Goal: Task Accomplishment & Management: Complete application form

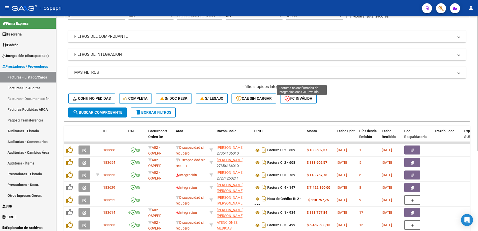
scroll to position [25, 0]
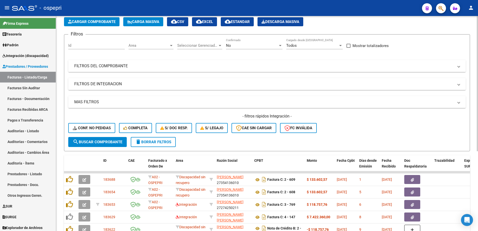
click at [459, 66] on span at bounding box center [459, 66] width 2 height 6
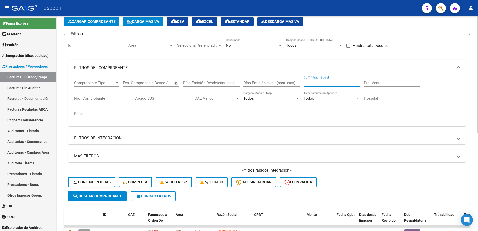
click at [334, 83] on input "CUIT / Razón Social" at bounding box center [332, 83] width 57 height 5
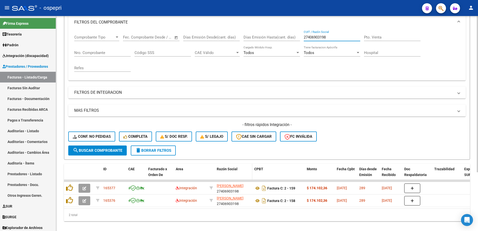
scroll to position [75, 0]
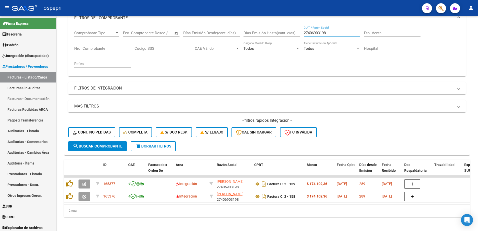
type input "27406903198"
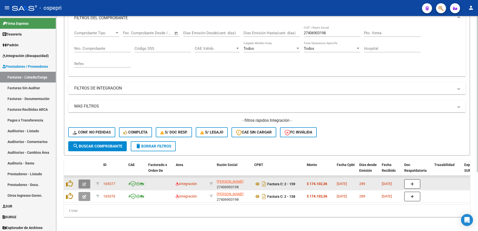
click at [82, 184] on button "button" at bounding box center [85, 184] width 12 height 9
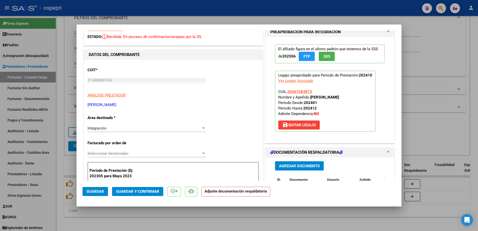
scroll to position [0, 0]
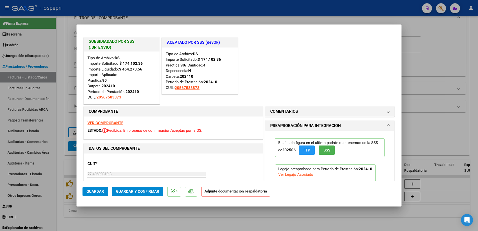
click at [108, 122] on strong "VER COMPROBANTE" at bounding box center [106, 123] width 36 height 5
type input "$ 0,00"
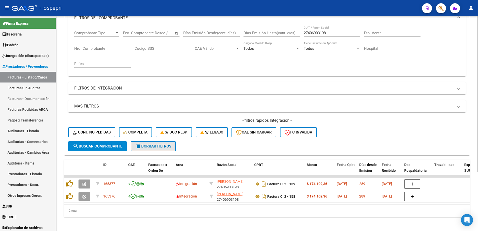
click at [159, 147] on span "delete Borrar Filtros" at bounding box center [153, 146] width 36 height 5
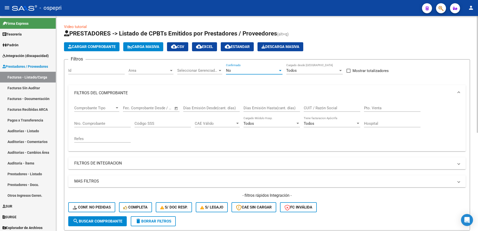
click at [280, 70] on div at bounding box center [280, 70] width 3 height 1
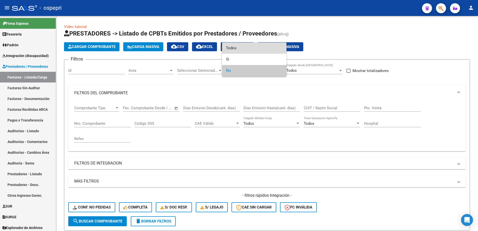
click at [249, 49] on span "Todos" at bounding box center [254, 48] width 57 height 11
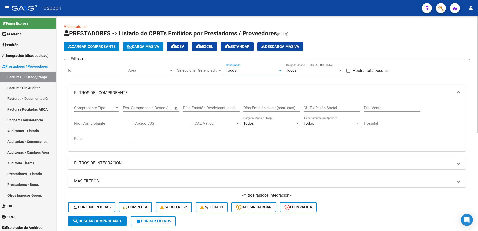
click at [323, 109] on input "CUIT / Razón Social" at bounding box center [332, 108] width 57 height 5
type input "27406903198"
click at [108, 219] on span "search Buscar Comprobante" at bounding box center [98, 221] width 50 height 5
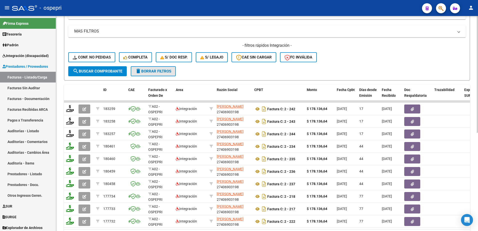
click at [161, 74] on button "delete Borrar Filtros" at bounding box center [153, 71] width 45 height 10
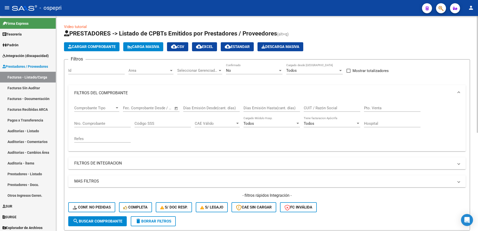
click at [310, 106] on input "CUIT / Razón Social" at bounding box center [332, 108] width 57 height 5
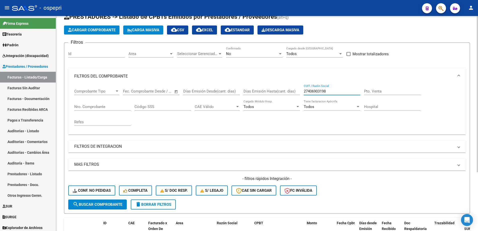
scroll to position [6, 0]
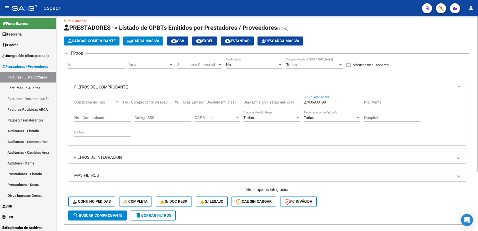
type input "27406903198"
click at [281, 64] on div at bounding box center [280, 64] width 3 height 1
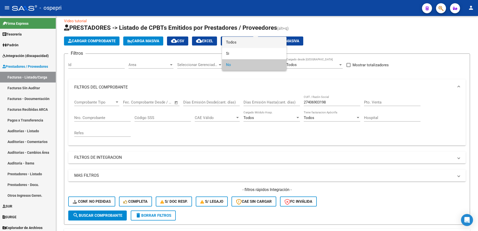
click at [230, 42] on span "Todos" at bounding box center [254, 42] width 57 height 11
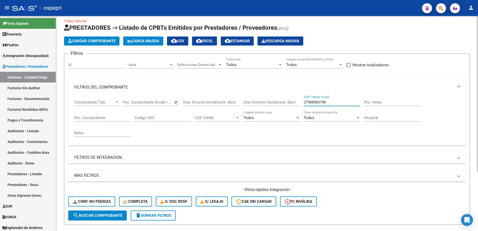
drag, startPoint x: 331, startPoint y: 101, endPoint x: 273, endPoint y: 99, distance: 57.8
click at [273, 99] on div "Comprobante Tipo Comprobante Tipo Start date – End date Fec. Comprobante Desde …" at bounding box center [267, 118] width 386 height 46
click at [162, 214] on span "delete Borrar Filtros" at bounding box center [153, 215] width 36 height 5
click at [280, 65] on div at bounding box center [280, 64] width 3 height 1
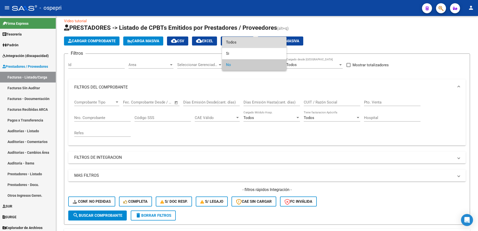
click at [238, 42] on span "Todos" at bounding box center [254, 42] width 57 height 11
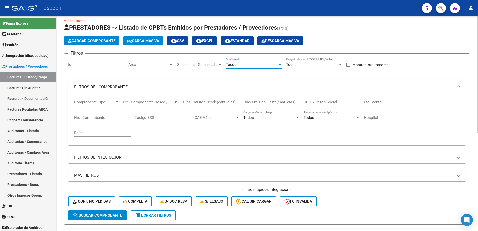
click at [322, 102] on input "CUIT / Razón Social" at bounding box center [332, 102] width 57 height 5
paste input "27406903198"
click at [95, 214] on span "search Buscar Comprobante" at bounding box center [98, 215] width 50 height 5
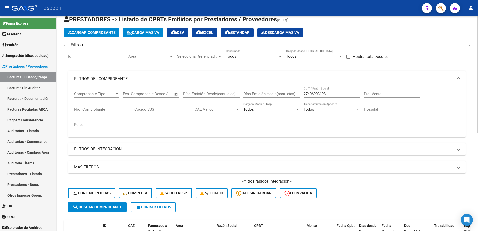
scroll to position [0, 0]
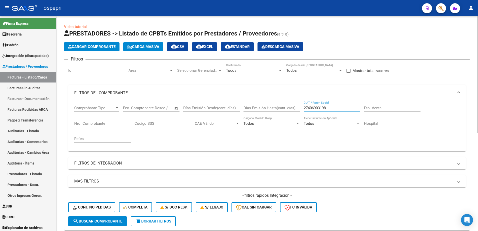
click at [334, 107] on input "27406903198" at bounding box center [332, 108] width 57 height 5
type input "27225333489"
click at [105, 220] on span "search Buscar Comprobante" at bounding box center [98, 221] width 50 height 5
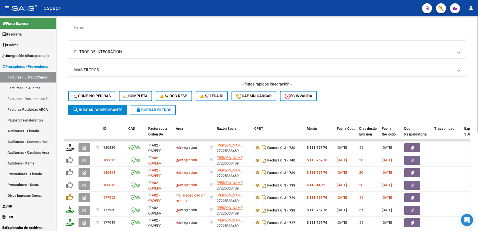
scroll to position [125, 0]
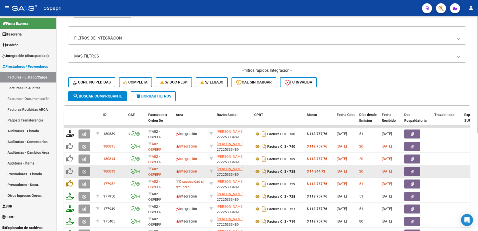
click at [84, 172] on icon "button" at bounding box center [85, 172] width 4 height 4
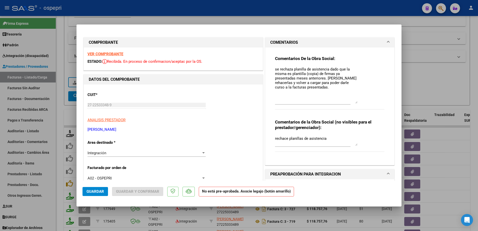
drag, startPoint x: 355, startPoint y: 75, endPoint x: 356, endPoint y: 100, distance: 24.5
click at [356, 102] on div "Comentarios De la Obra Social: se rechaza planilla de asistencia dado que la mi…" at bounding box center [330, 85] width 110 height 59
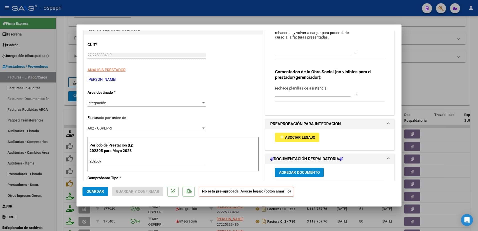
scroll to position [0, 0]
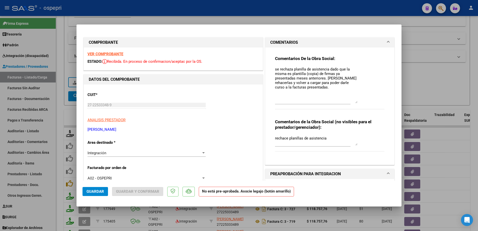
click at [112, 53] on strong "VER COMPROBANTE" at bounding box center [106, 54] width 36 height 5
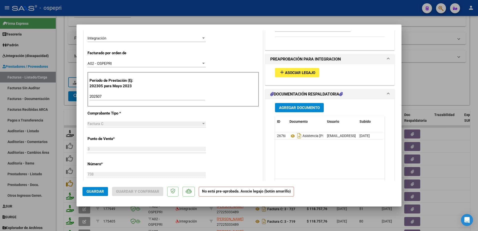
scroll to position [125, 0]
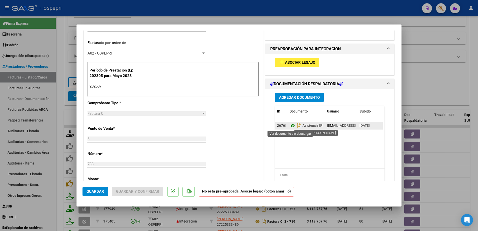
click at [291, 126] on icon at bounding box center [293, 126] width 7 height 6
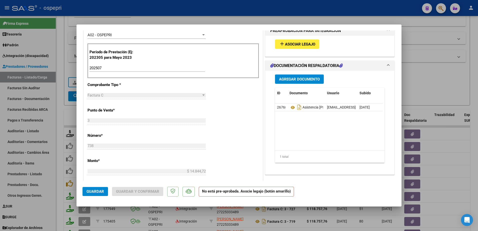
scroll to position [150, 0]
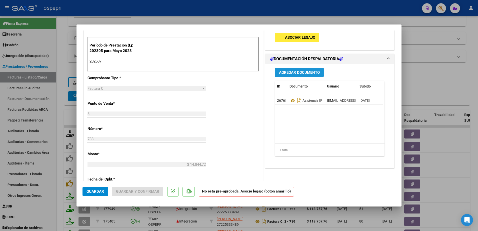
click at [292, 72] on span "Agregar Documento" at bounding box center [299, 72] width 41 height 5
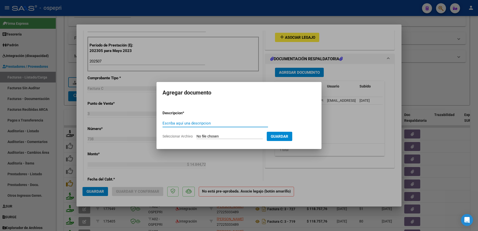
click at [197, 122] on input "Escriba aquí una descripcion" at bounding box center [216, 123] width 106 height 5
type input "Nota de credito"
click at [210, 133] on form "Descripcion * Nota de credito Escriba aquí una descripcion Seleccionar Archivo …" at bounding box center [239, 125] width 153 height 37
click at [211, 136] on input "Seleccionar Archivo" at bounding box center [230, 136] width 66 height 5
type input "C:\fakepath\27225333489_013_00003_00000073.pdf"
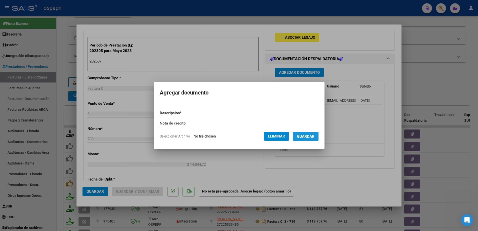
click at [311, 136] on span "Guardar" at bounding box center [306, 136] width 18 height 5
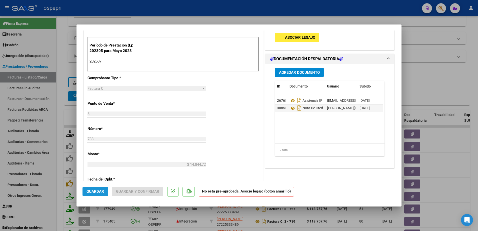
click at [95, 192] on span "Guardar" at bounding box center [96, 191] width 18 height 5
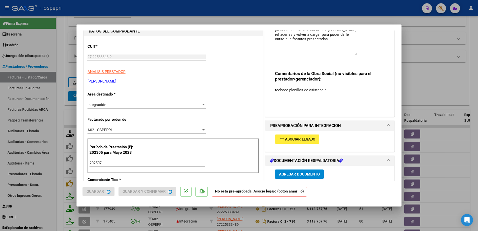
scroll to position [25, 0]
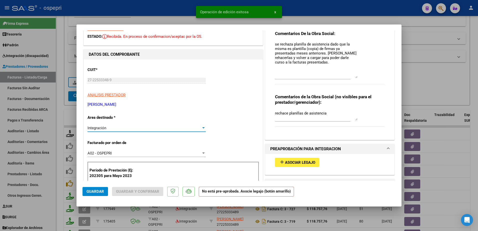
click at [202, 127] on div at bounding box center [203, 127] width 3 height 1
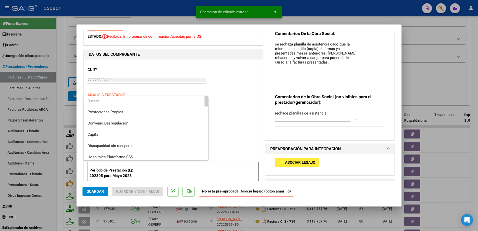
scroll to position [49, 0]
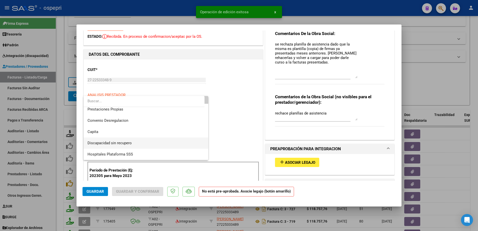
click at [137, 144] on span "Discapacidad sin recupero" at bounding box center [146, 143] width 117 height 11
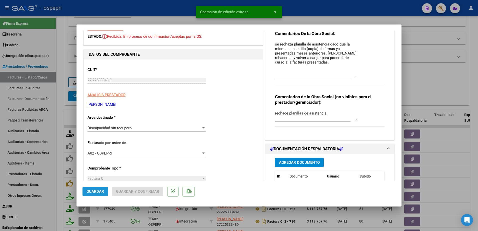
click at [100, 193] on span "Guardar" at bounding box center [96, 191] width 18 height 5
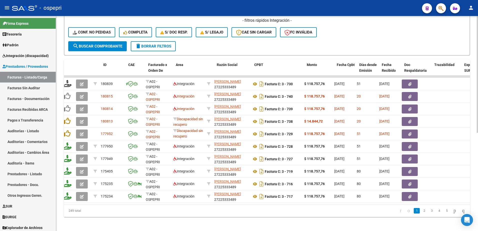
scroll to position [0, 0]
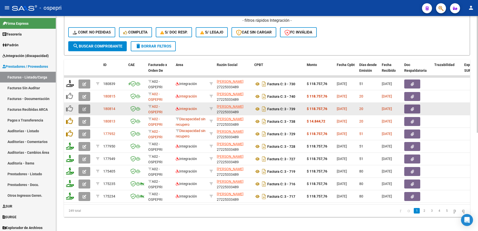
click at [86, 109] on icon "button" at bounding box center [85, 109] width 4 height 4
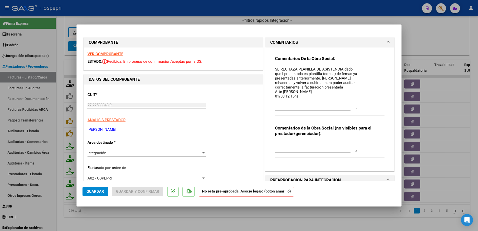
drag, startPoint x: 352, startPoint y: 76, endPoint x: 355, endPoint y: 109, distance: 33.2
click at [355, 109] on textarea "SE RECHAZA PLANILLA DE ASISTENCIA dado que l presentada es plantilla (copia ) d…" at bounding box center [316, 88] width 83 height 43
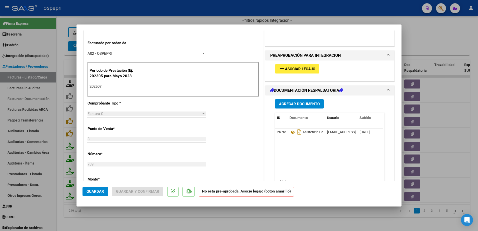
scroll to position [125, 0]
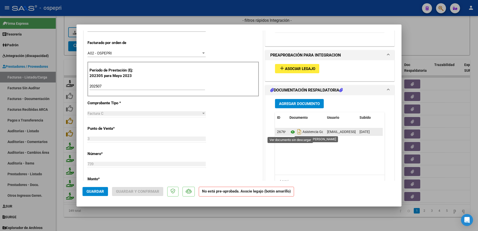
click at [291, 131] on icon at bounding box center [293, 132] width 7 height 6
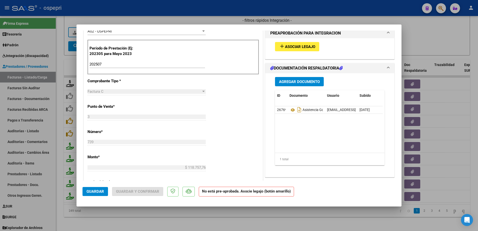
scroll to position [150, 0]
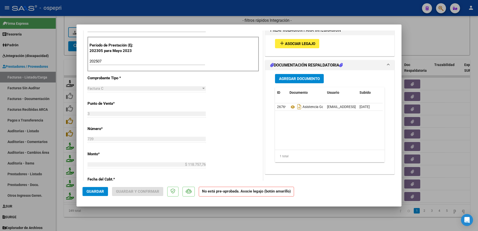
type input "$ 0,00"
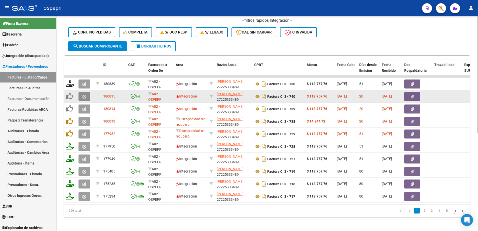
click at [87, 98] on button "button" at bounding box center [85, 96] width 12 height 9
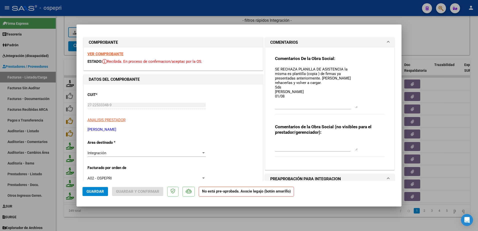
drag, startPoint x: 354, startPoint y: 76, endPoint x: 352, endPoint y: 108, distance: 31.9
click at [352, 108] on textarea "SE RECHAZA PLANILLA DE ASISTENCIA la misma es plantilla (copia ) de firmas ya p…" at bounding box center [316, 88] width 83 height 42
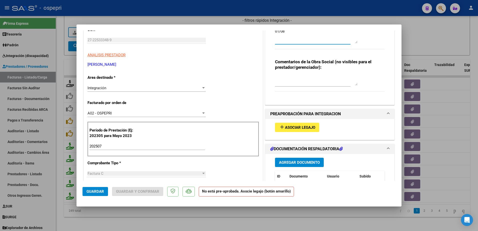
scroll to position [0, 0]
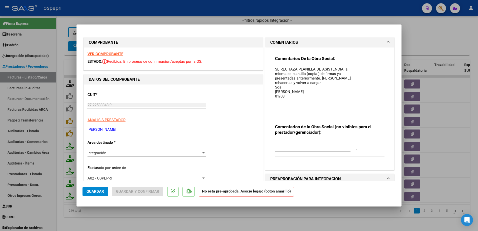
click at [108, 54] on strong "VER COMPROBANTE" at bounding box center [106, 54] width 36 height 5
type input "$ 0,00"
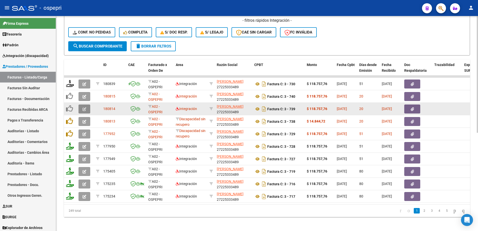
click at [82, 110] on button "button" at bounding box center [85, 109] width 12 height 9
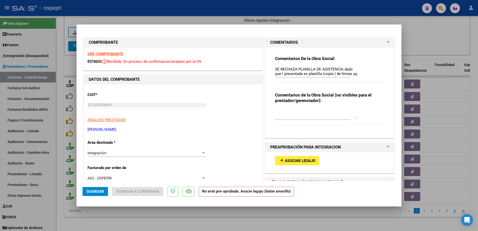
click at [107, 52] on strong "VER COMPROBANTE" at bounding box center [106, 54] width 36 height 5
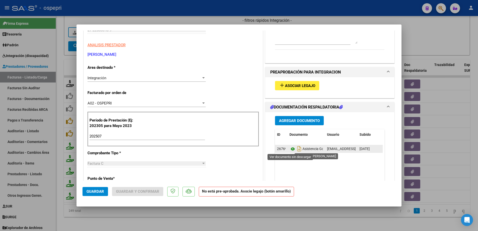
click at [290, 149] on icon at bounding box center [293, 149] width 7 height 6
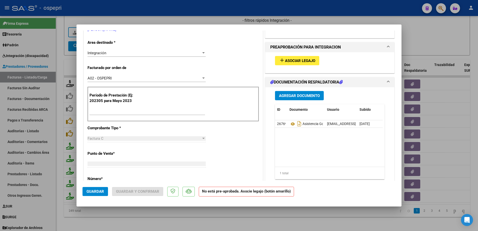
scroll to position [0, 0]
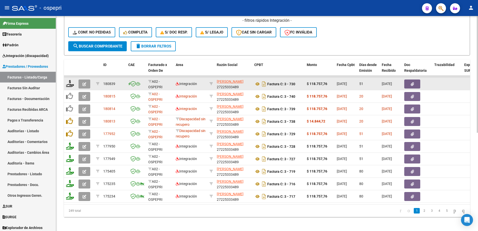
click at [86, 85] on icon "button" at bounding box center [85, 84] width 4 height 4
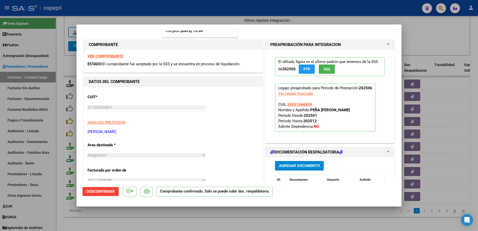
scroll to position [75, 0]
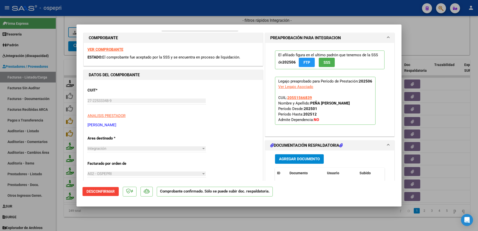
click at [111, 49] on strong "VER COMPROBANTE" at bounding box center [106, 49] width 36 height 5
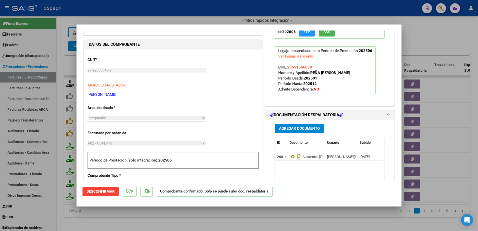
scroll to position [150, 0]
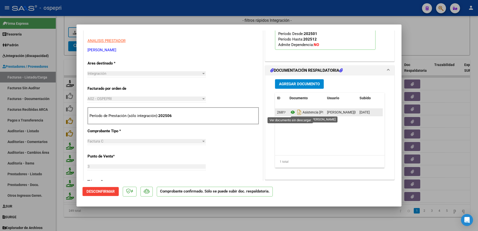
click at [290, 111] on icon at bounding box center [293, 112] width 7 height 6
type input "$ 0,00"
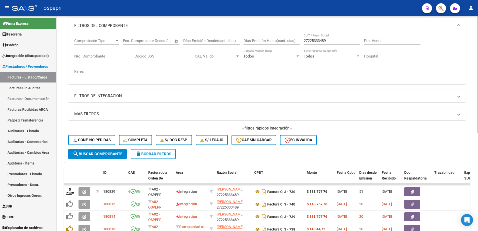
scroll to position [25, 0]
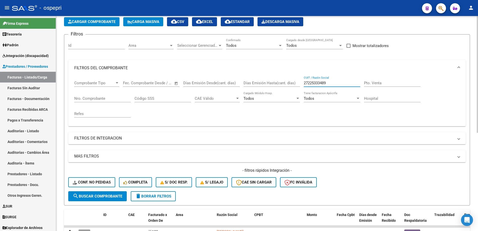
drag, startPoint x: 330, startPoint y: 83, endPoint x: 281, endPoint y: 84, distance: 49.1
click at [281, 84] on div "Comprobante Tipo Comprobante Tipo Start date – End date Fec. Comprobante Desde …" at bounding box center [267, 99] width 386 height 46
click at [150, 195] on span "delete Borrar Filtros" at bounding box center [153, 196] width 36 height 5
click at [282, 44] on div at bounding box center [280, 46] width 5 height 4
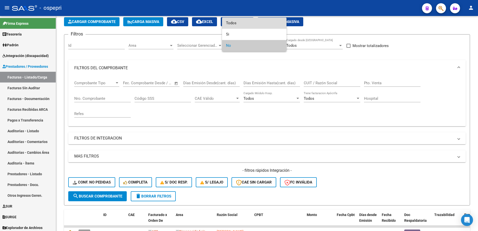
click at [238, 23] on span "Todos" at bounding box center [254, 23] width 57 height 11
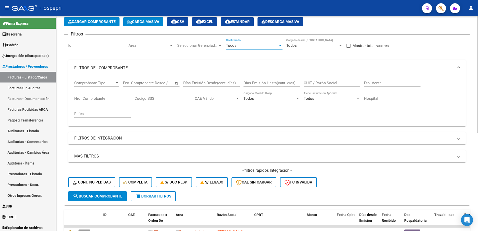
click at [319, 83] on input "CUIT / Razón Social" at bounding box center [332, 83] width 57 height 5
paste input "27225333489"
type input "27225333489"
click at [89, 198] on span "search Buscar Comprobante" at bounding box center [98, 196] width 50 height 5
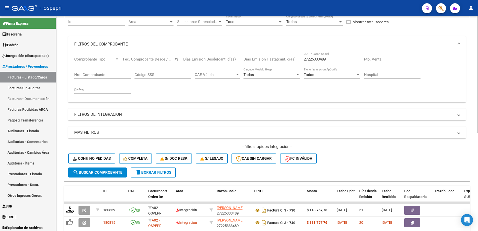
scroll to position [0, 0]
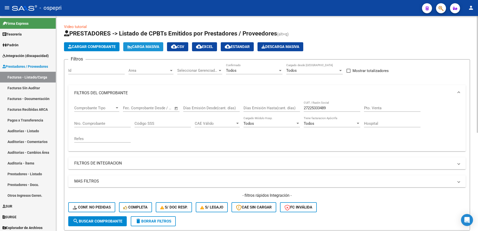
click at [146, 48] on span "Carga Masiva" at bounding box center [143, 47] width 32 height 5
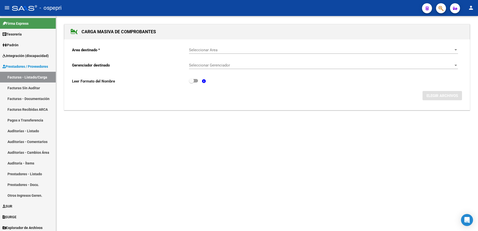
click at [213, 48] on span "Seleccionar Area" at bounding box center [321, 50] width 265 height 5
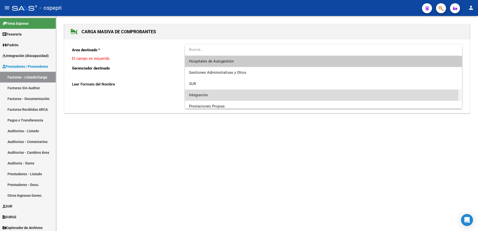
click at [209, 95] on span "Integración" at bounding box center [323, 95] width 269 height 11
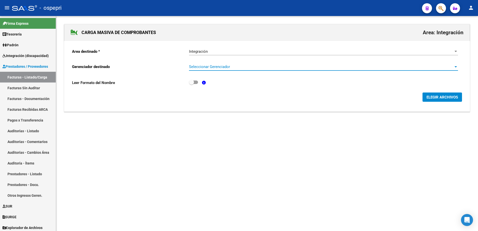
click at [211, 66] on span "Seleccionar Gerenciador" at bounding box center [321, 67] width 265 height 5
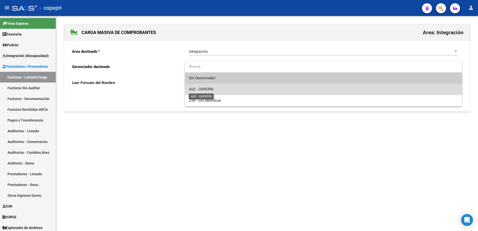
click at [211, 88] on span "A02 - OSPEPRI" at bounding box center [201, 89] width 24 height 5
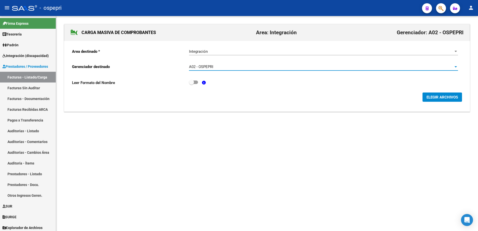
click at [443, 98] on span "ELEGIR ARCHIVOS" at bounding box center [443, 97] width 32 height 5
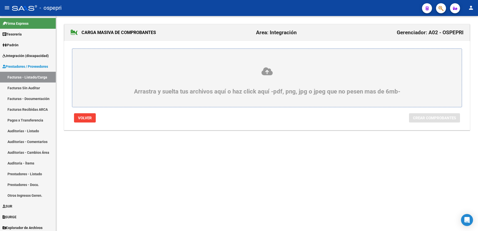
click at [270, 72] on icon at bounding box center [267, 71] width 366 height 9
click at [0, 0] on input "Arrastra y suelta tus archivos aquí o haz click aquí -pdf, png, jpg o jpeg que …" at bounding box center [0, 0] width 0 height 0
click at [269, 71] on icon at bounding box center [267, 71] width 366 height 9
click at [0, 0] on input "Arrastra y suelta tus archivos aquí o haz click aquí -pdf, png, jpg o jpeg que …" at bounding box center [0, 0] width 0 height 0
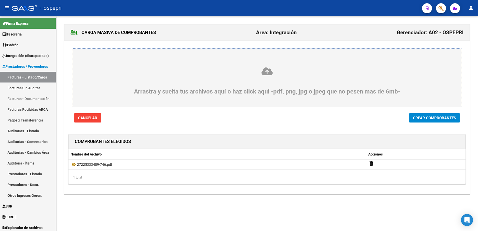
click at [441, 119] on span "Crear Comprobantes" at bounding box center [434, 118] width 43 height 5
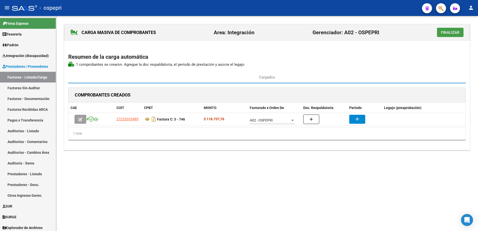
click at [451, 33] on span "Finalizar" at bounding box center [450, 32] width 19 height 5
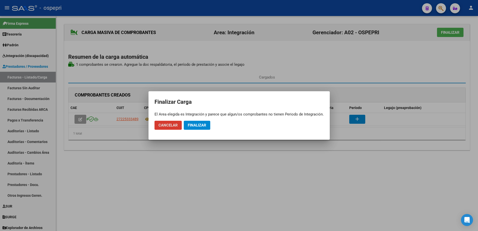
click at [200, 124] on span "Finalizar" at bounding box center [197, 125] width 19 height 5
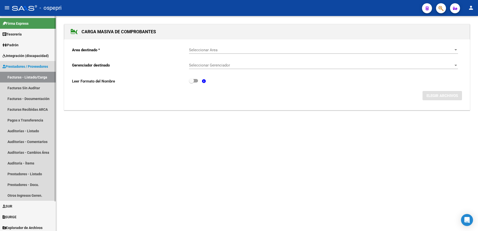
click at [29, 76] on link "Facturas - Listado/Carga" at bounding box center [28, 77] width 56 height 11
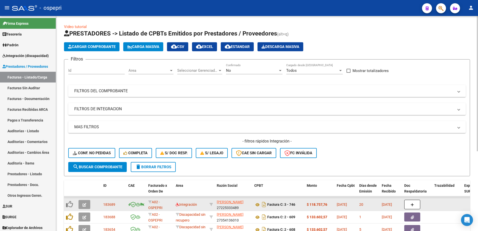
click at [84, 206] on icon "button" at bounding box center [85, 205] width 4 height 4
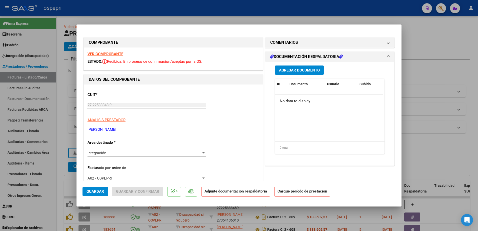
click at [110, 55] on strong "VER COMPROBANTE" at bounding box center [106, 54] width 36 height 5
click at [99, 53] on strong "VER COMPROBANTE" at bounding box center [106, 54] width 36 height 5
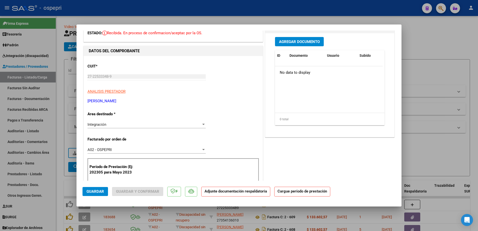
scroll to position [50, 0]
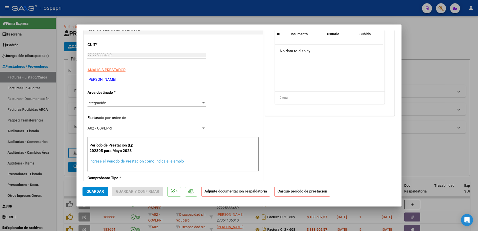
click at [120, 162] on input "Ingrese el Período de Prestación como indica el ejemplo" at bounding box center [148, 161] width 116 height 5
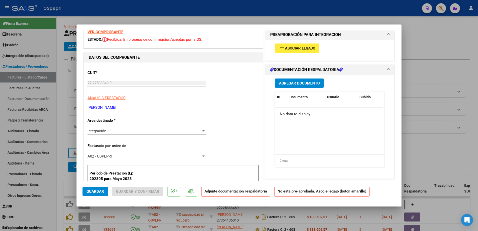
scroll to position [0, 0]
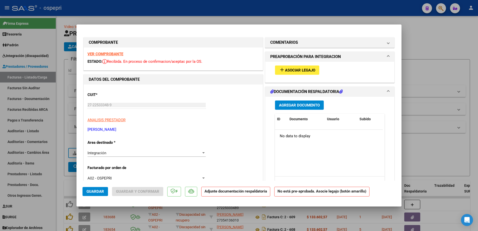
type input "202507"
click at [388, 43] on span at bounding box center [389, 43] width 2 height 6
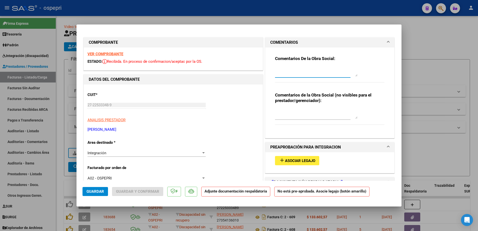
click at [292, 69] on textarea at bounding box center [316, 72] width 83 height 10
click at [339, 70] on textarea "Se rechazan planillas de asistencia dado que las prsentadas son plantillas (cop…" at bounding box center [316, 72] width 83 height 10
click at [337, 75] on textarea "Se rechazan planillas de asistencia dado que las prsentadas son plantillas (cop…" at bounding box center [316, 72] width 83 height 10
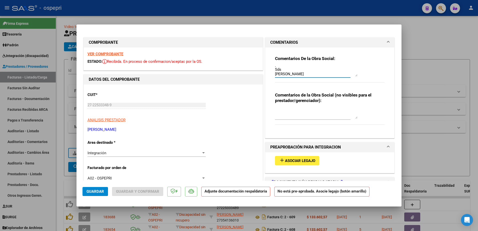
type textarea "Se rechazan planillas de asistencia dado que las prsentadas son plantillas (cop…"
click at [100, 194] on button "Guardar" at bounding box center [96, 191] width 26 height 9
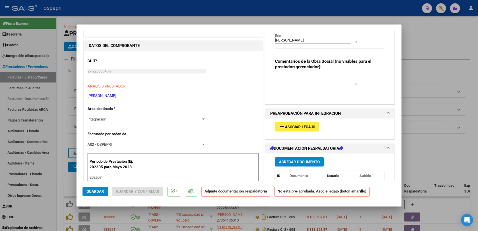
scroll to position [25, 0]
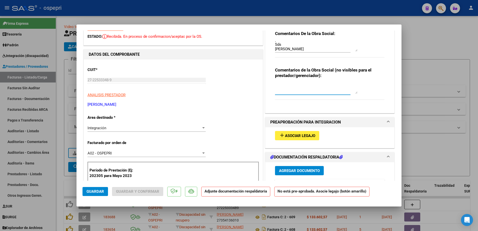
click at [286, 87] on textarea at bounding box center [316, 89] width 83 height 10
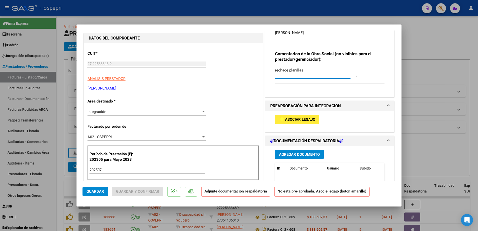
scroll to position [75, 0]
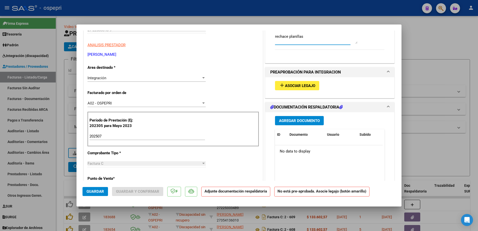
type textarea "rechace planillas"
click at [93, 189] on button "Guardar" at bounding box center [96, 191] width 26 height 9
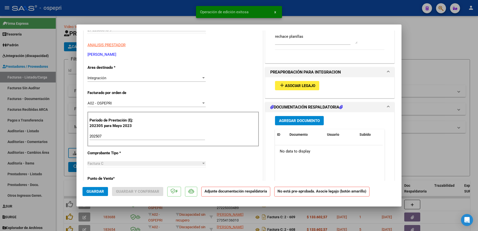
type input "$ 0,00"
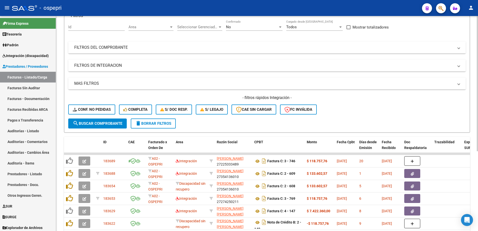
scroll to position [0, 0]
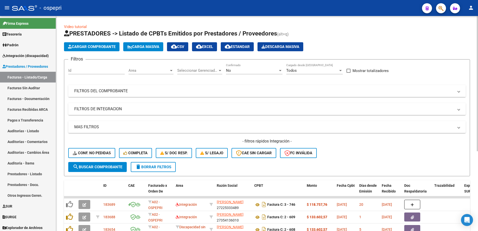
click at [461, 91] on mat-expansion-panel-header "FILTROS DEL COMPROBANTE" at bounding box center [267, 91] width 398 height 12
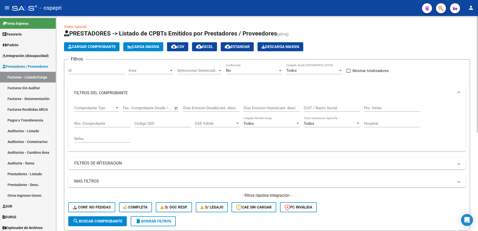
click at [324, 107] on input "CUIT / Razón Social" at bounding box center [332, 108] width 57 height 5
click at [321, 109] on input "bravo" at bounding box center [332, 108] width 57 height 5
click at [320, 108] on input "bravo" at bounding box center [332, 108] width 57 height 5
click at [319, 107] on input "bravo" at bounding box center [332, 108] width 57 height 5
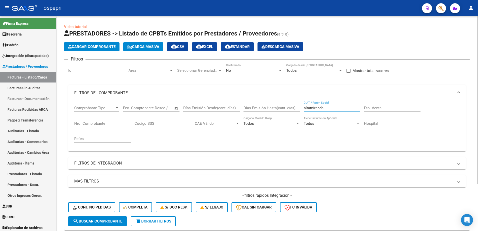
type input "altamiranda"
click at [282, 70] on div at bounding box center [280, 71] width 5 height 4
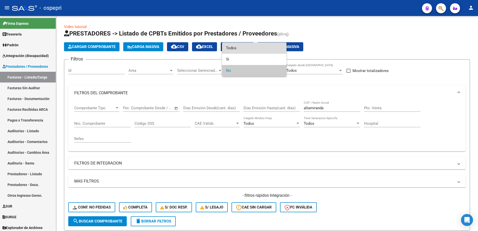
click at [243, 49] on span "Todos" at bounding box center [254, 48] width 57 height 11
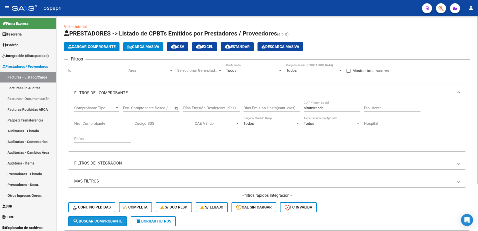
click at [102, 222] on span "search Buscar Comprobante" at bounding box center [98, 221] width 50 height 5
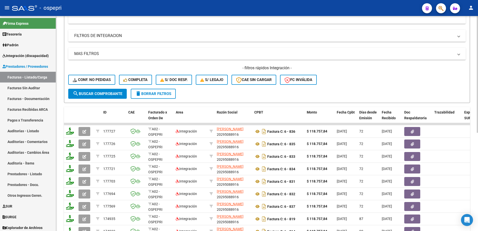
scroll to position [75, 0]
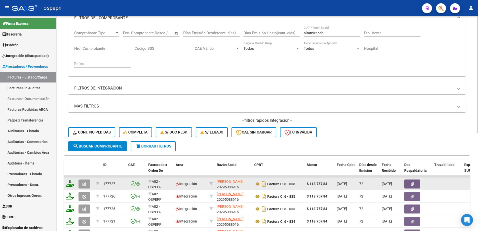
click at [83, 183] on icon "button" at bounding box center [85, 184] width 4 height 4
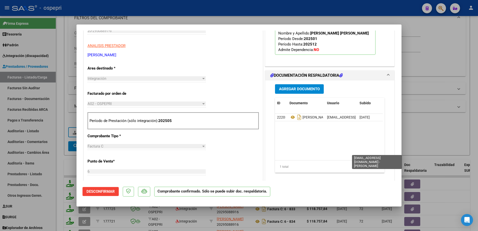
scroll to position [150, 0]
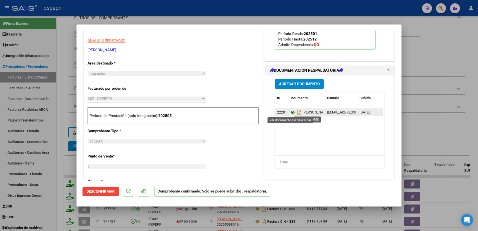
click at [290, 113] on icon at bounding box center [293, 112] width 7 height 6
type input "$ 0,00"
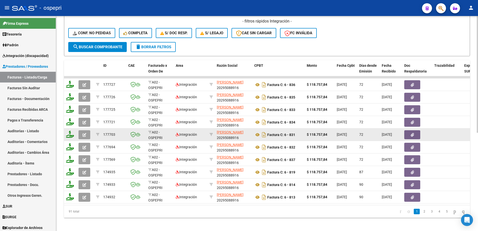
scroll to position [175, 0]
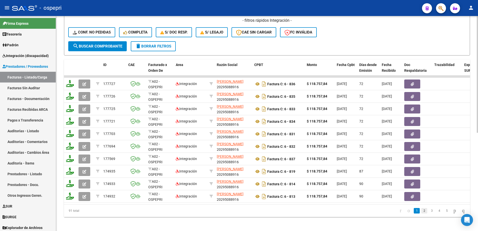
click at [422, 214] on link "2" at bounding box center [425, 211] width 6 height 6
click at [429, 214] on link "3" at bounding box center [432, 211] width 6 height 6
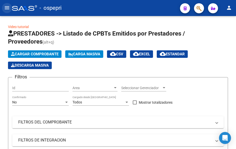
click at [6, 9] on mat-icon "menu" at bounding box center [7, 8] width 6 height 6
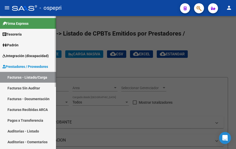
click at [19, 45] on span "Padrón" at bounding box center [11, 45] width 16 height 6
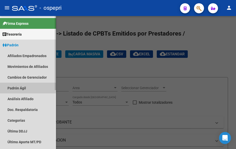
click at [21, 89] on link "Padrón Ágil" at bounding box center [28, 88] width 56 height 11
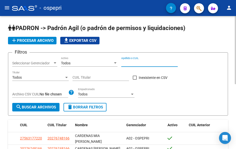
click at [132, 63] on input "Apellido o CUIL" at bounding box center [149, 63] width 57 height 4
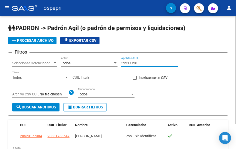
type input "52317730"
click at [140, 64] on input "52317730" at bounding box center [149, 63] width 57 height 4
